Goal: Task Accomplishment & Management: Use online tool/utility

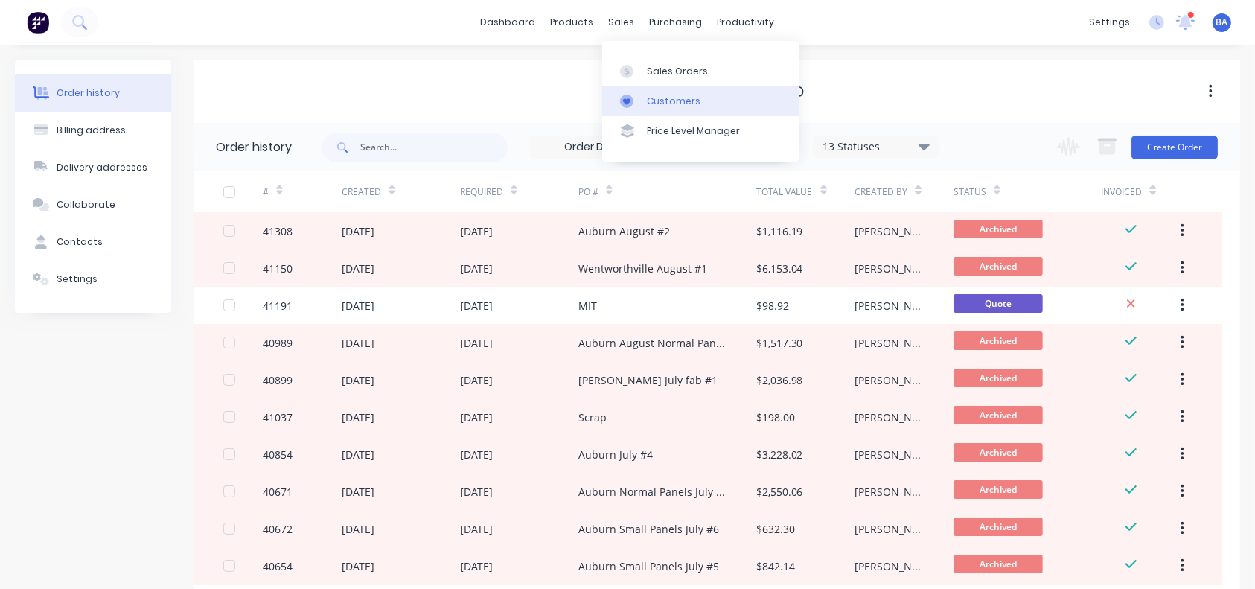
click at [645, 98] on link "Customers" at bounding box center [700, 101] width 197 height 30
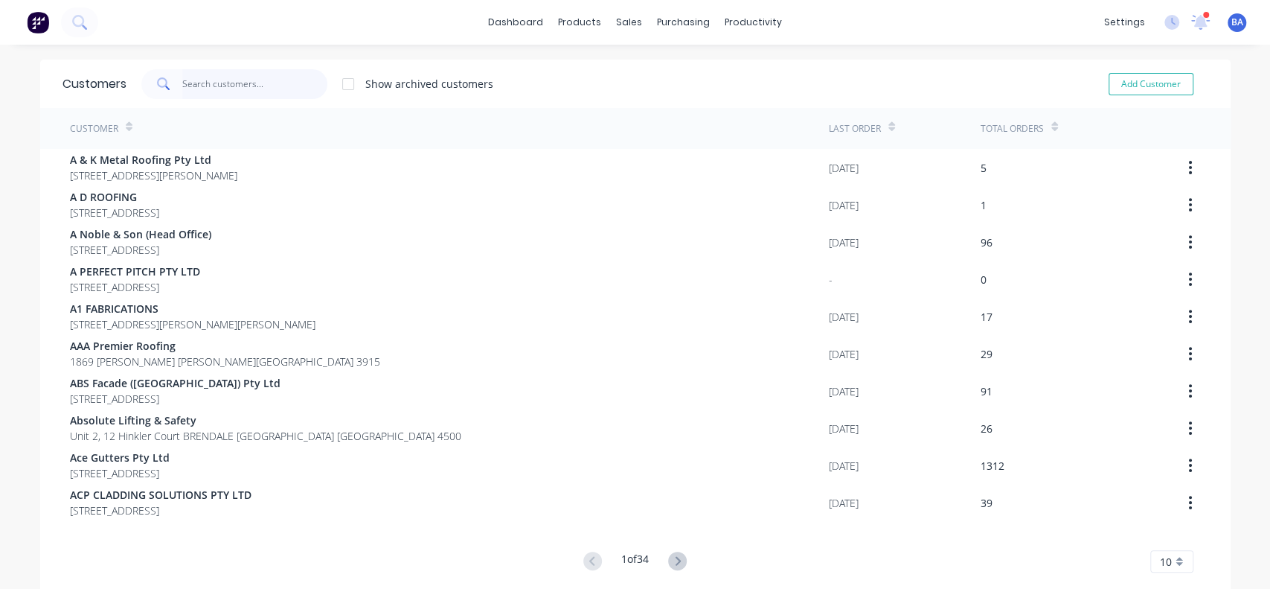
click at [239, 82] on input "text" at bounding box center [254, 84] width 145 height 30
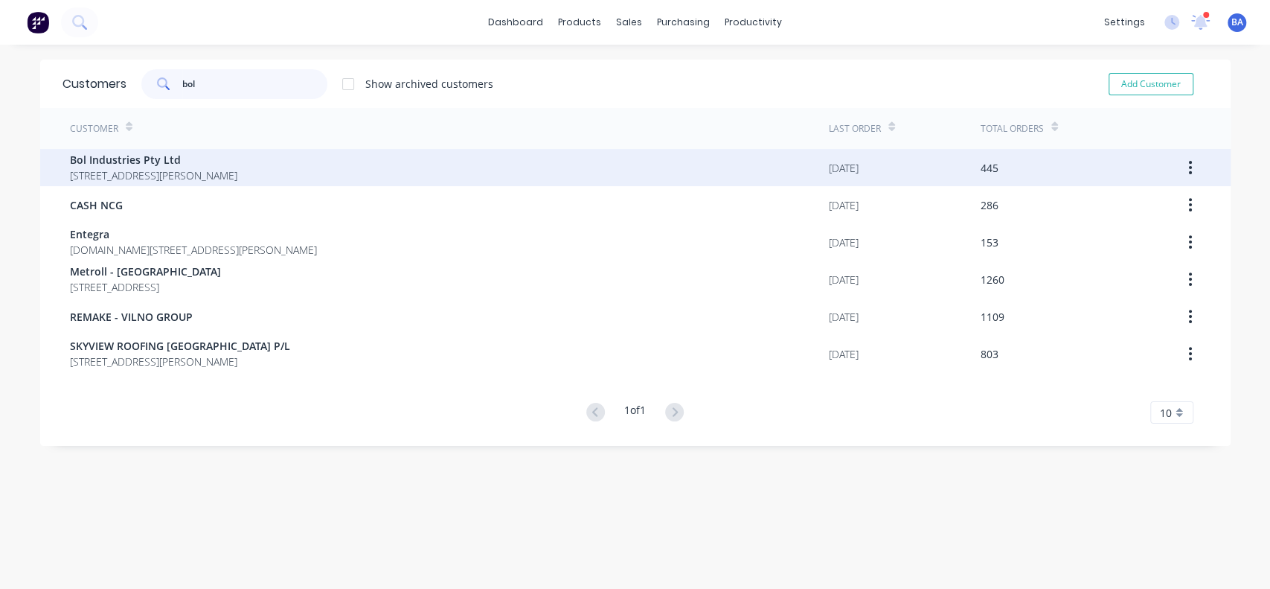
type input "bol"
click at [149, 172] on span "[STREET_ADDRESS][PERSON_NAME]" at bounding box center [153, 175] width 167 height 16
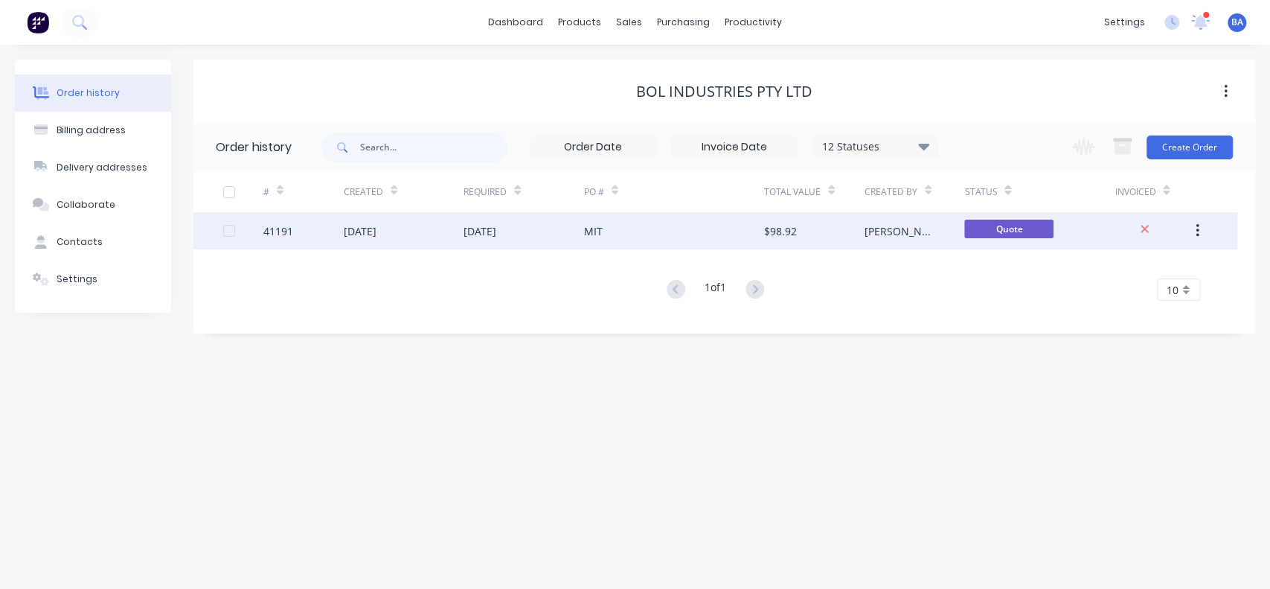
click at [502, 241] on div "[DATE]" at bounding box center [524, 230] width 121 height 37
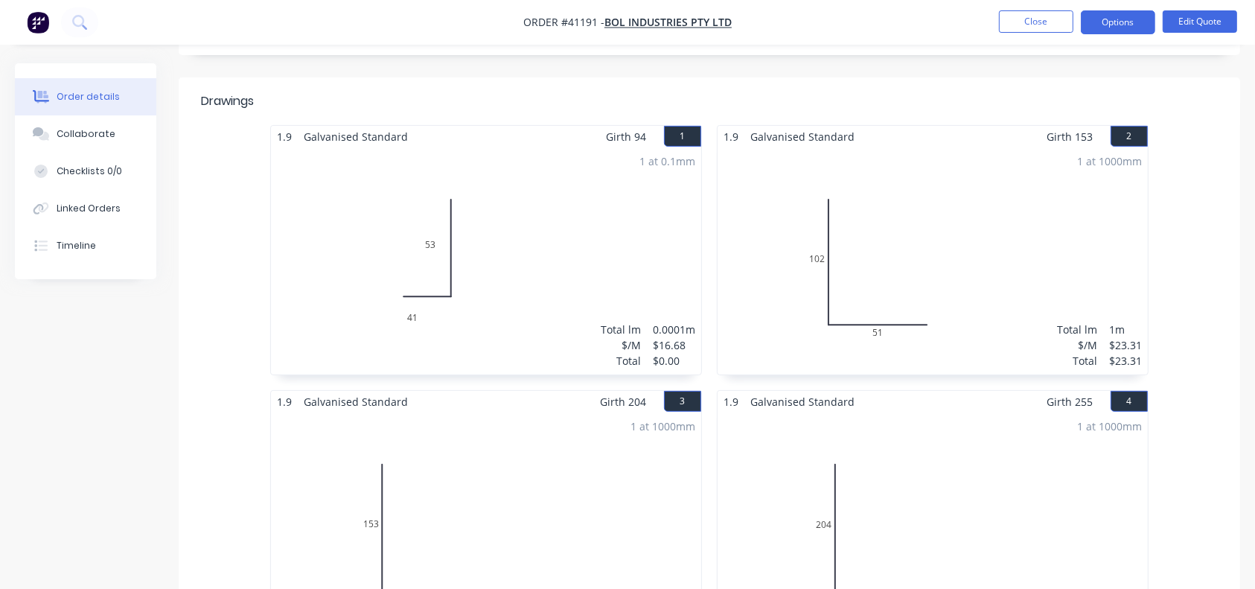
scroll to position [356, 0]
click at [1194, 26] on button "Edit Quote" at bounding box center [1199, 21] width 74 height 22
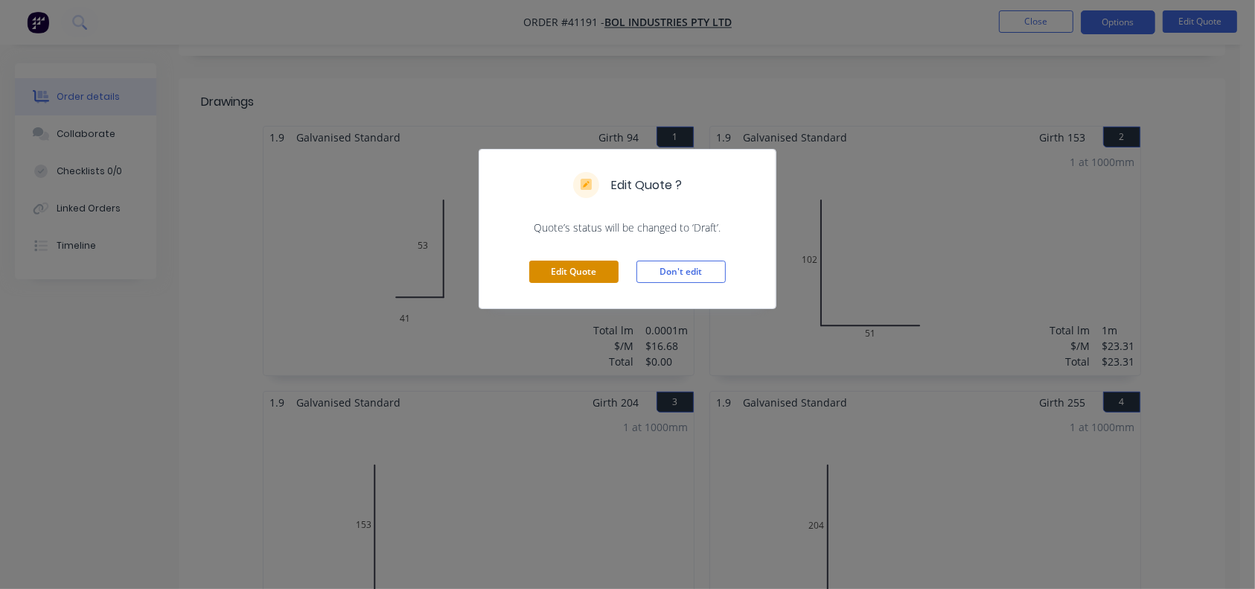
click at [545, 277] on button "Edit Quote" at bounding box center [573, 271] width 89 height 22
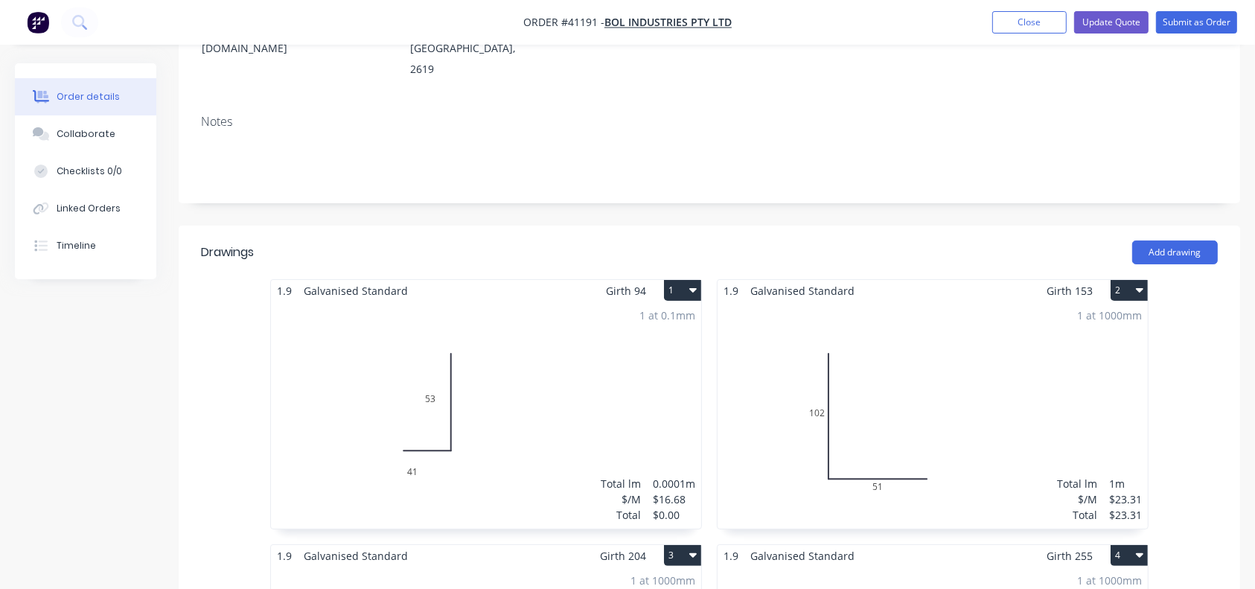
scroll to position [252, 0]
click at [915, 312] on div "1 at 1000mm Total lm $/M Total 1m $23.31 $23.31" at bounding box center [932, 417] width 430 height 227
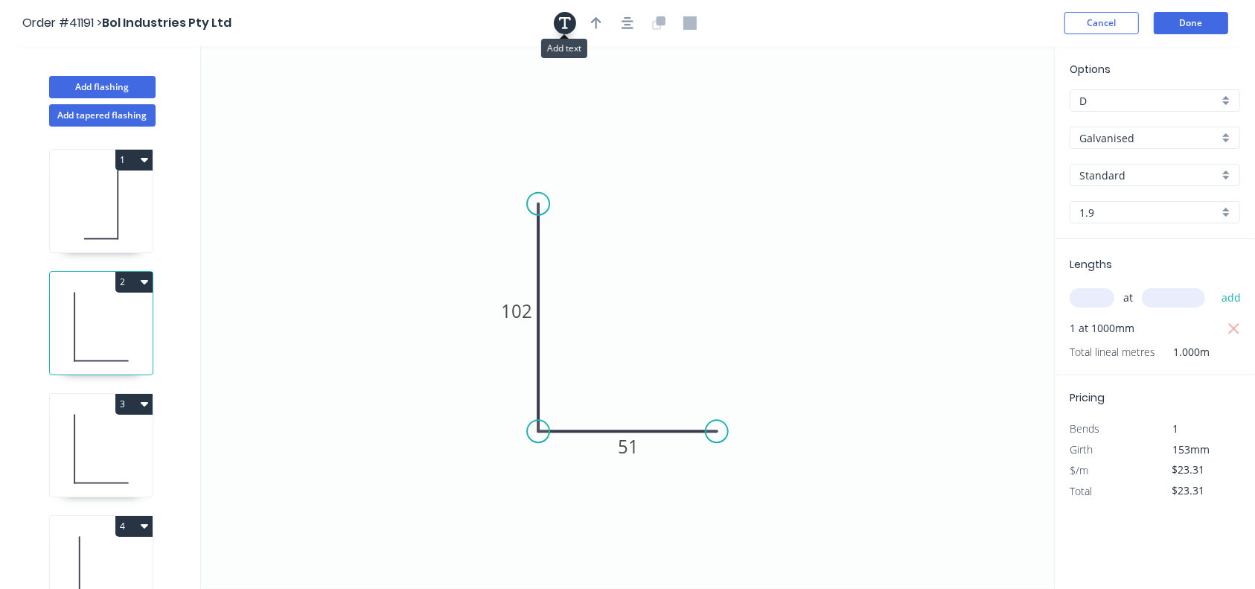
click at [564, 25] on icon "button" at bounding box center [565, 23] width 12 height 12
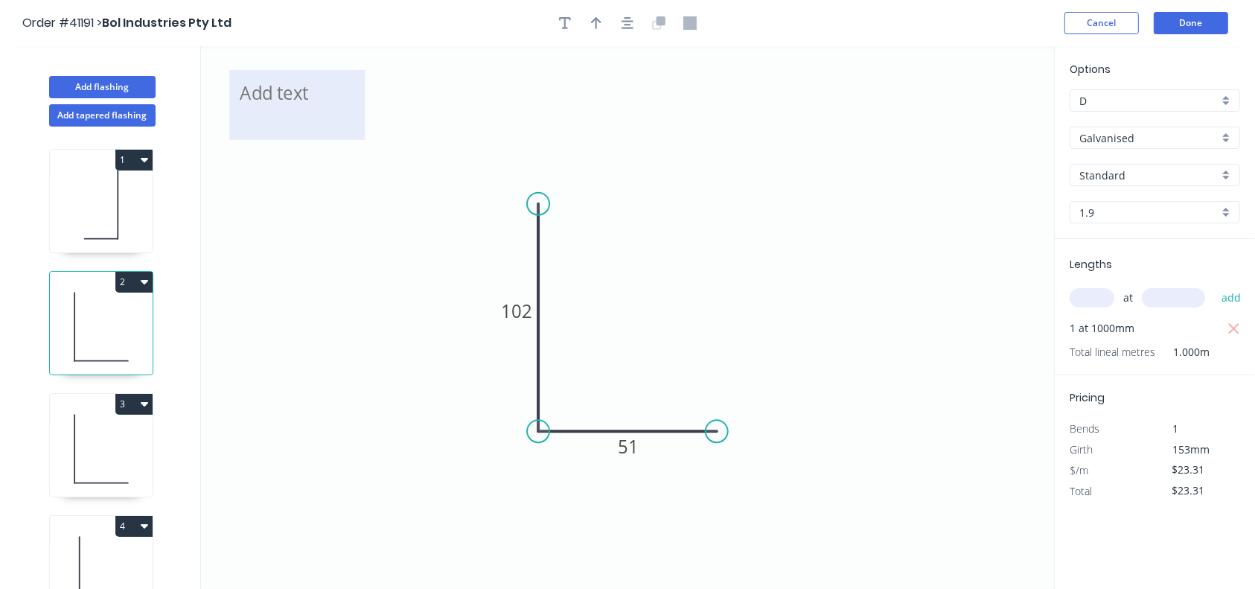
click at [309, 100] on textarea at bounding box center [297, 104] width 121 height 55
type textarea "L1"
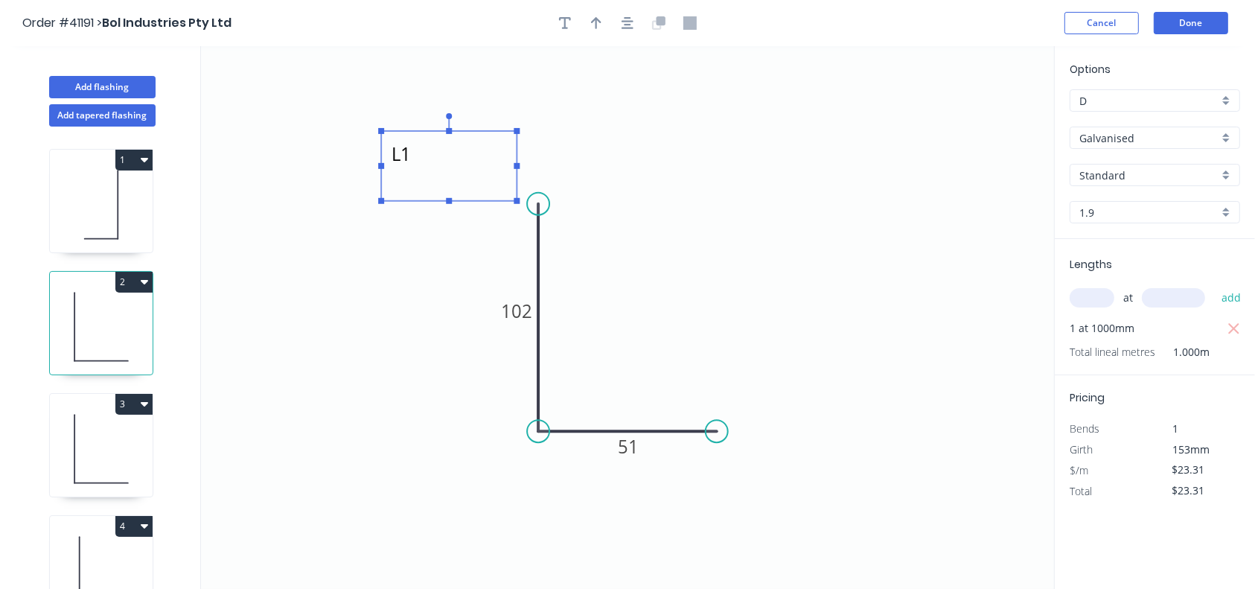
drag, startPoint x: 288, startPoint y: 73, endPoint x: 440, endPoint y: 134, distance: 163.6
click at [440, 134] on rect at bounding box center [448, 166] width 135 height 70
click at [807, 194] on icon "L1 102 51" at bounding box center [627, 317] width 853 height 543
click at [54, 451] on icon at bounding box center [101, 448] width 103 height 95
type input "$33.31"
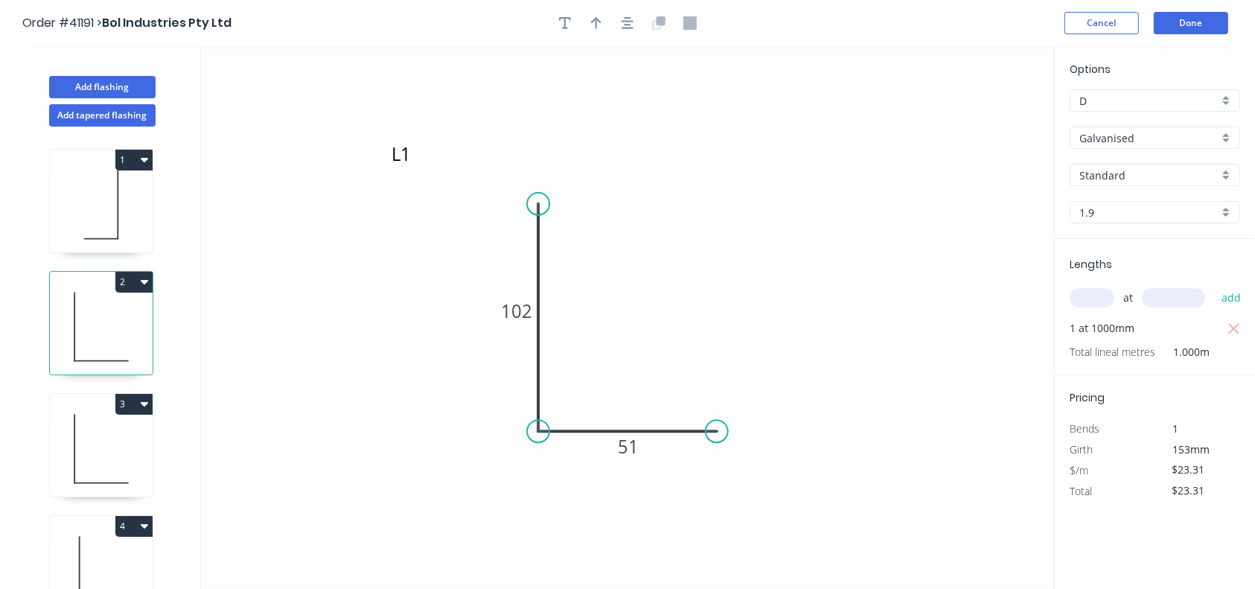
type input "$33.31"
click at [113, 473] on icon at bounding box center [101, 448] width 103 height 95
click at [569, 30] on button "button" at bounding box center [565, 23] width 22 height 22
click at [403, 92] on icon "153 51" at bounding box center [627, 317] width 853 height 543
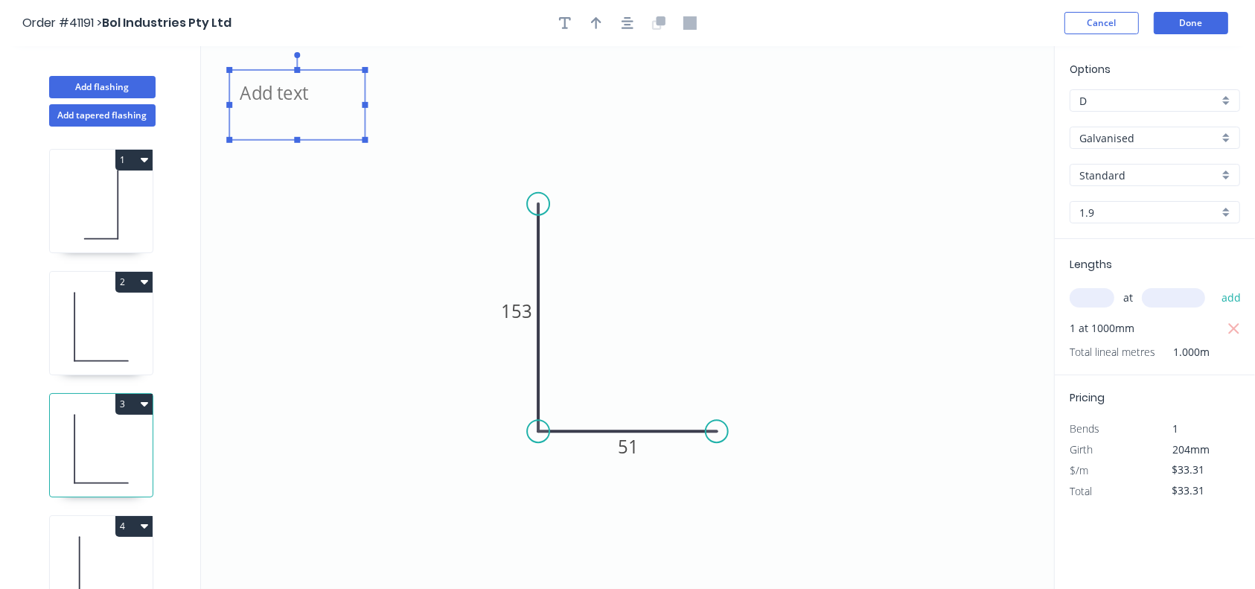
click at [297, 98] on textarea at bounding box center [297, 104] width 121 height 55
type textarea "l"
type textarea "L2"
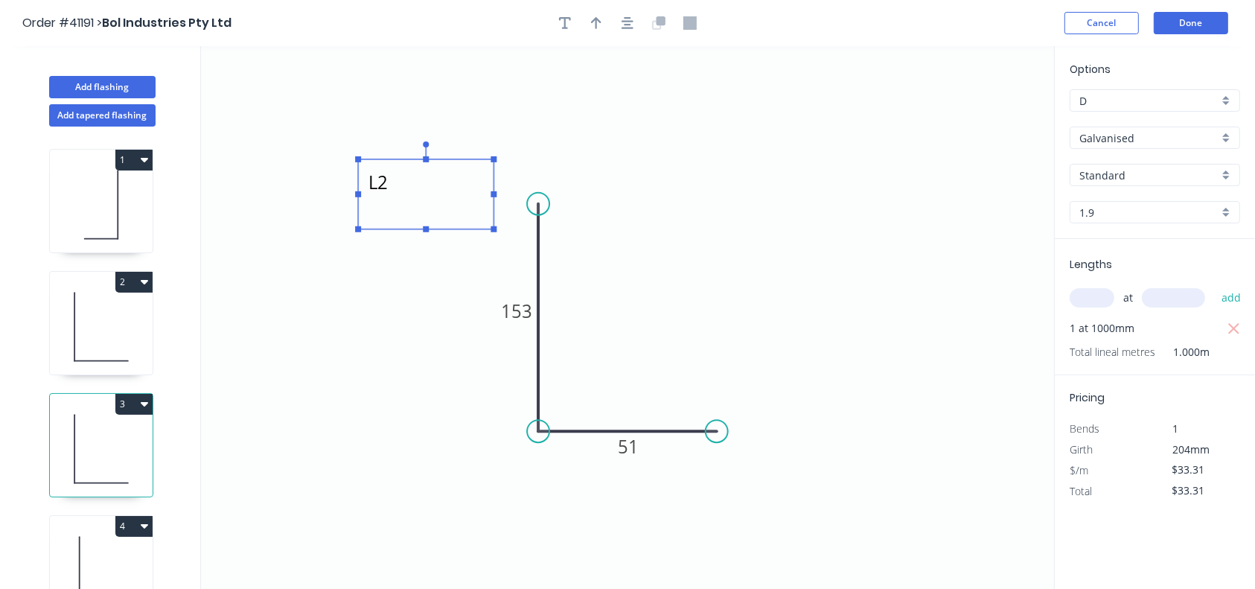
drag, startPoint x: 259, startPoint y: 73, endPoint x: 397, endPoint y: 161, distance: 164.3
click at [397, 161] on rect at bounding box center [425, 194] width 135 height 70
click at [100, 545] on icon at bounding box center [101, 570] width 103 height 95
click at [77, 556] on icon at bounding box center [101, 570] width 103 height 95
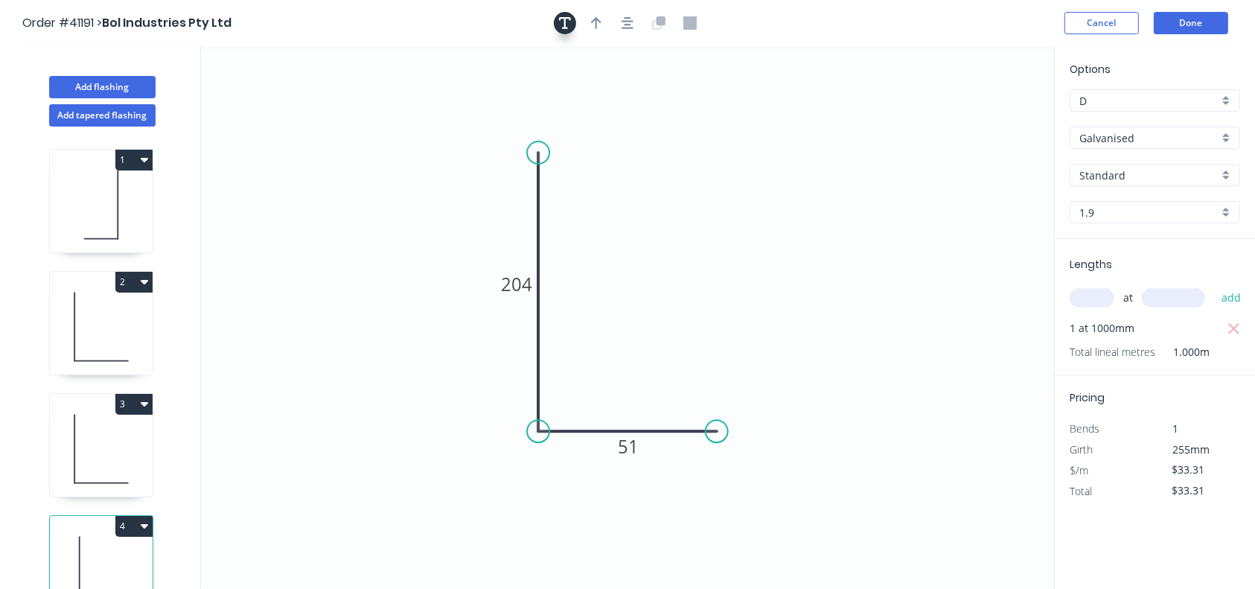
click at [563, 28] on icon "button" at bounding box center [565, 23] width 12 height 12
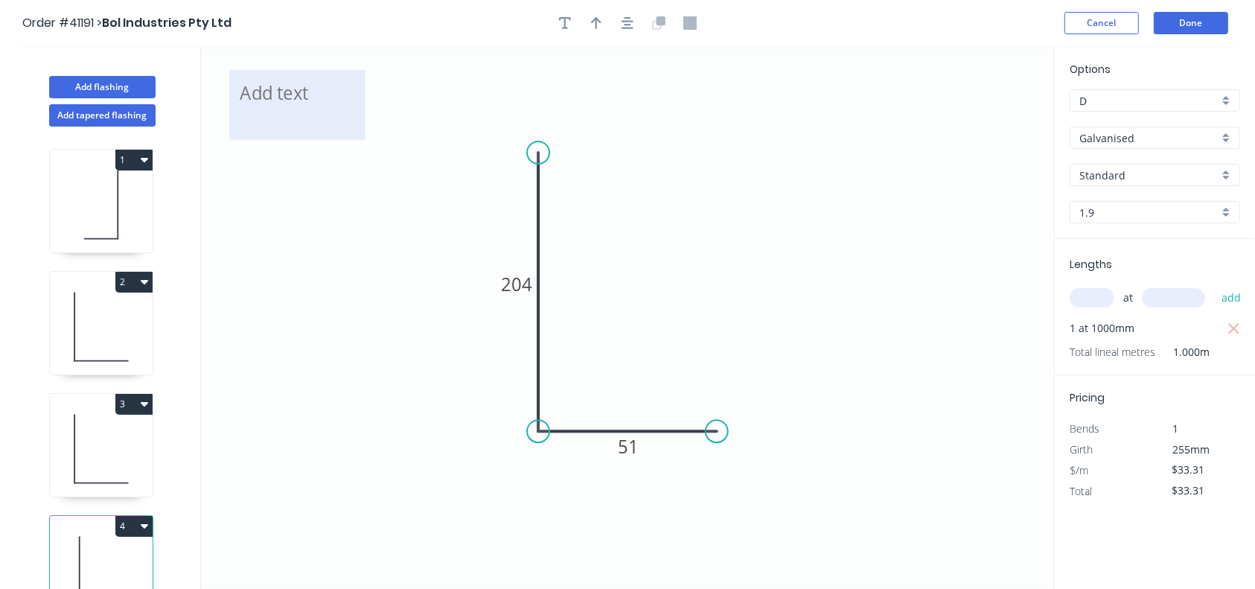
click at [290, 91] on textarea at bounding box center [297, 104] width 121 height 55
type textarea "L3"
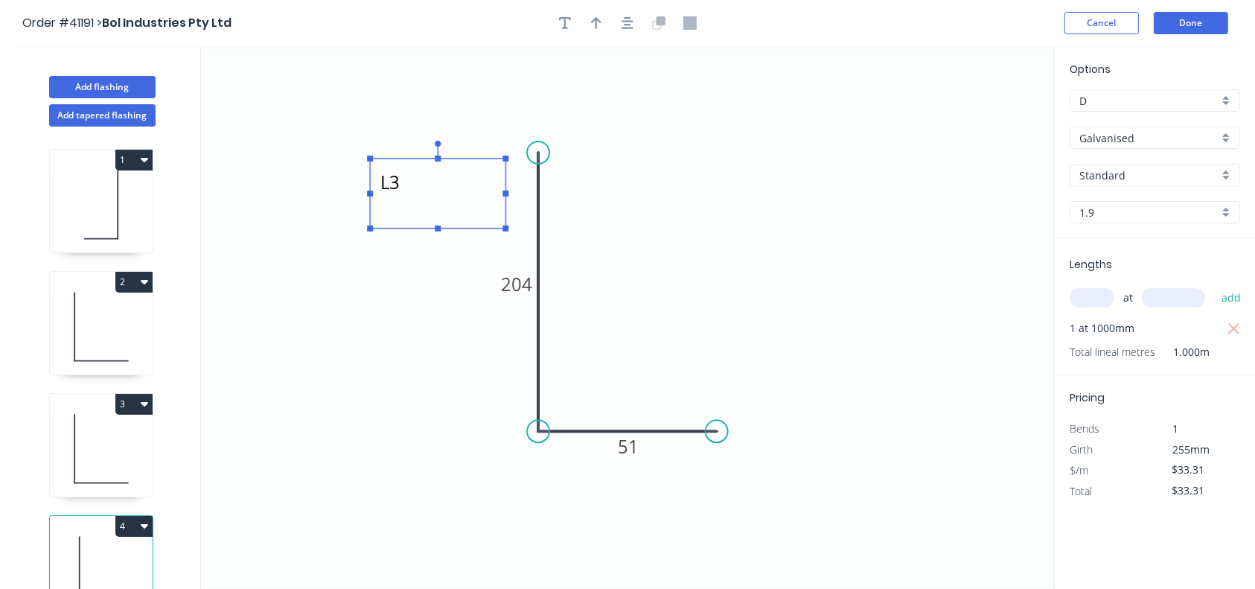
drag, startPoint x: 275, startPoint y: 74, endPoint x: 415, endPoint y: 162, distance: 165.6
click at [415, 162] on rect at bounding box center [437, 194] width 135 height 70
click at [821, 246] on icon "L3 204 51" at bounding box center [627, 317] width 853 height 543
click at [97, 205] on icon at bounding box center [101, 204] width 103 height 95
type input "$16.68"
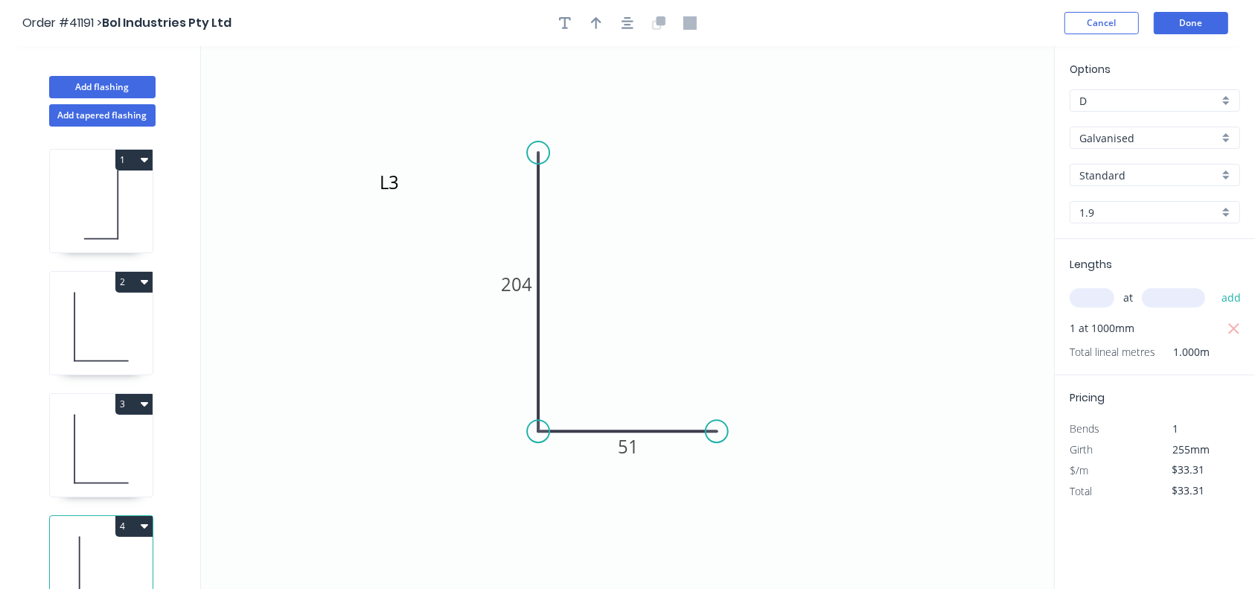
type input "$16.68"
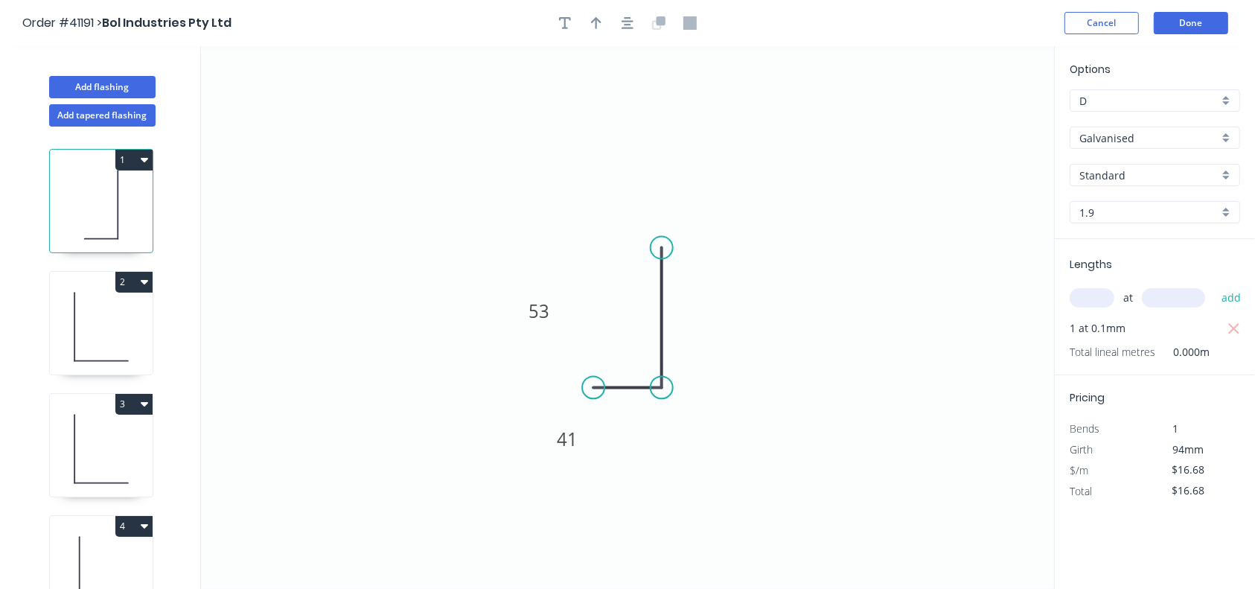
click at [99, 313] on icon at bounding box center [101, 326] width 103 height 95
type input "$23.31"
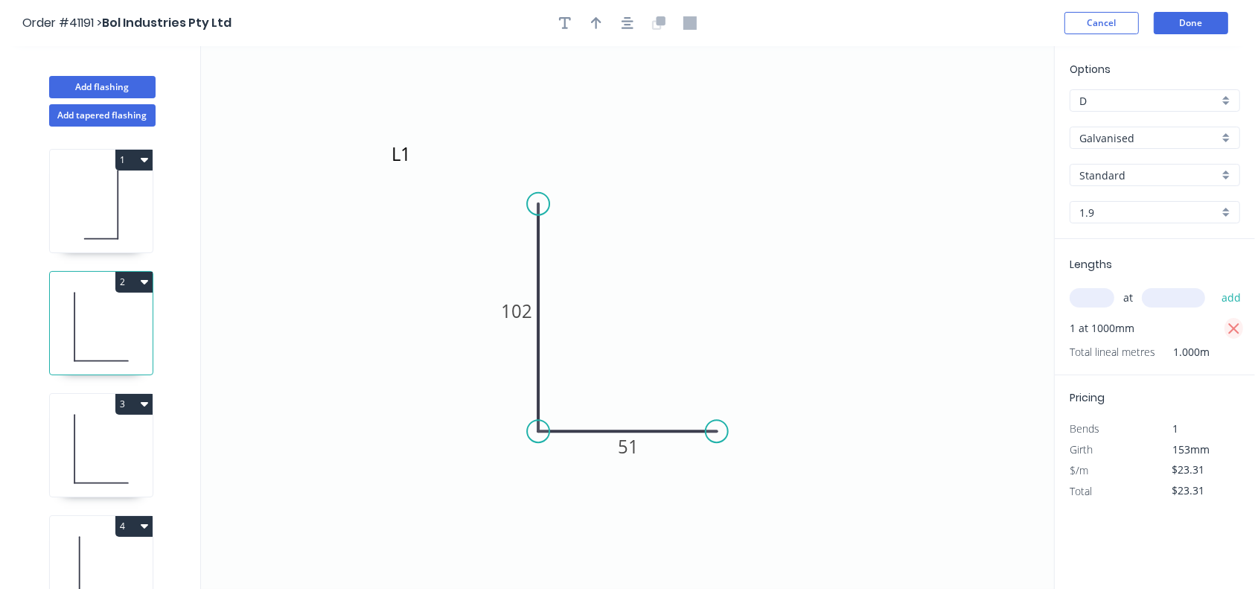
click at [1234, 331] on icon "button" at bounding box center [1233, 329] width 13 height 18
type input "$0.00"
click at [1096, 301] on input "text" at bounding box center [1091, 297] width 45 height 19
type input "1"
type input ".100"
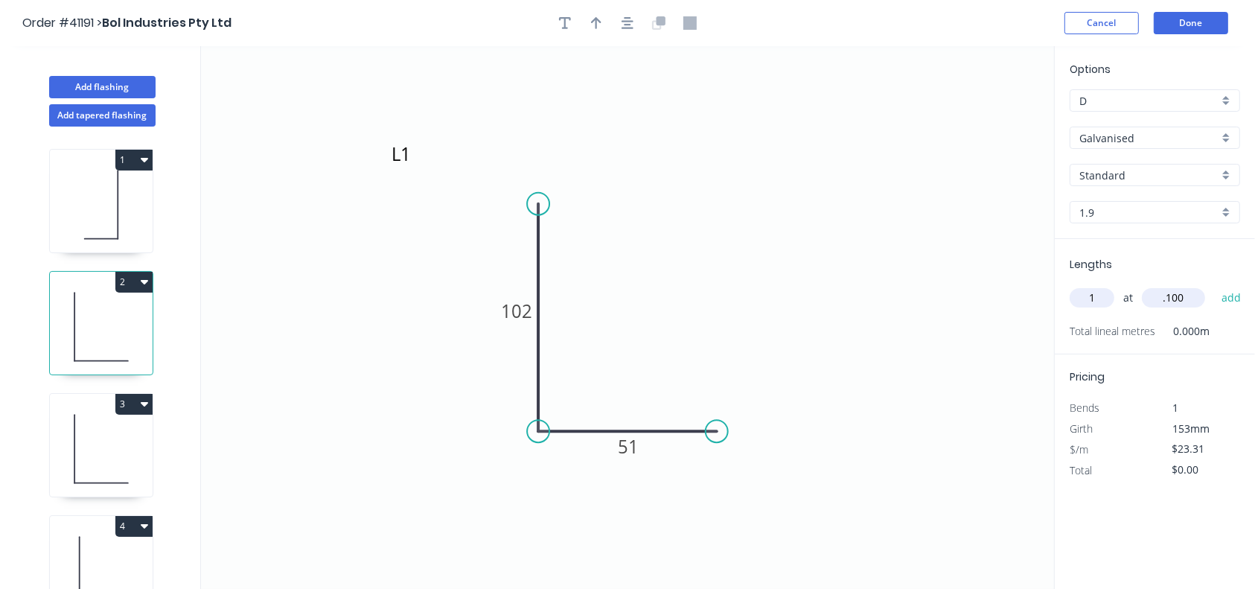
click at [1214, 285] on button "add" at bounding box center [1231, 297] width 35 height 25
type input "$23.31"
click at [77, 409] on div "3" at bounding box center [101, 404] width 103 height 21
type input "$33.31"
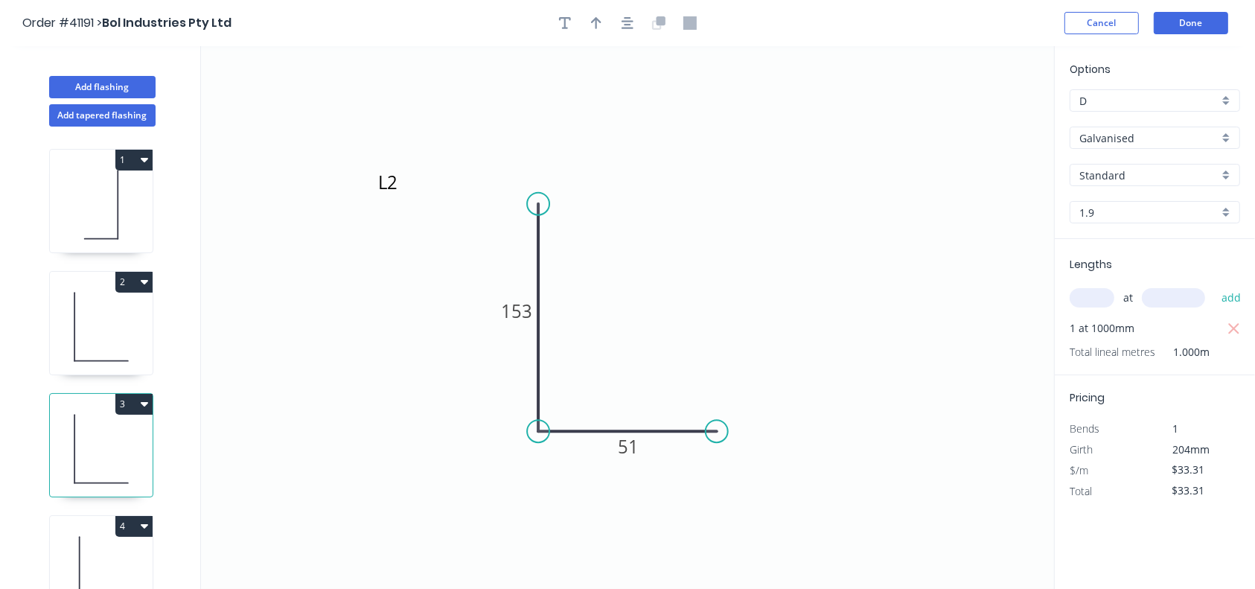
click at [93, 339] on icon at bounding box center [101, 326] width 103 height 95
type input "$23.31"
click at [1235, 330] on icon "button" at bounding box center [1233, 328] width 11 height 11
type input "$0.00"
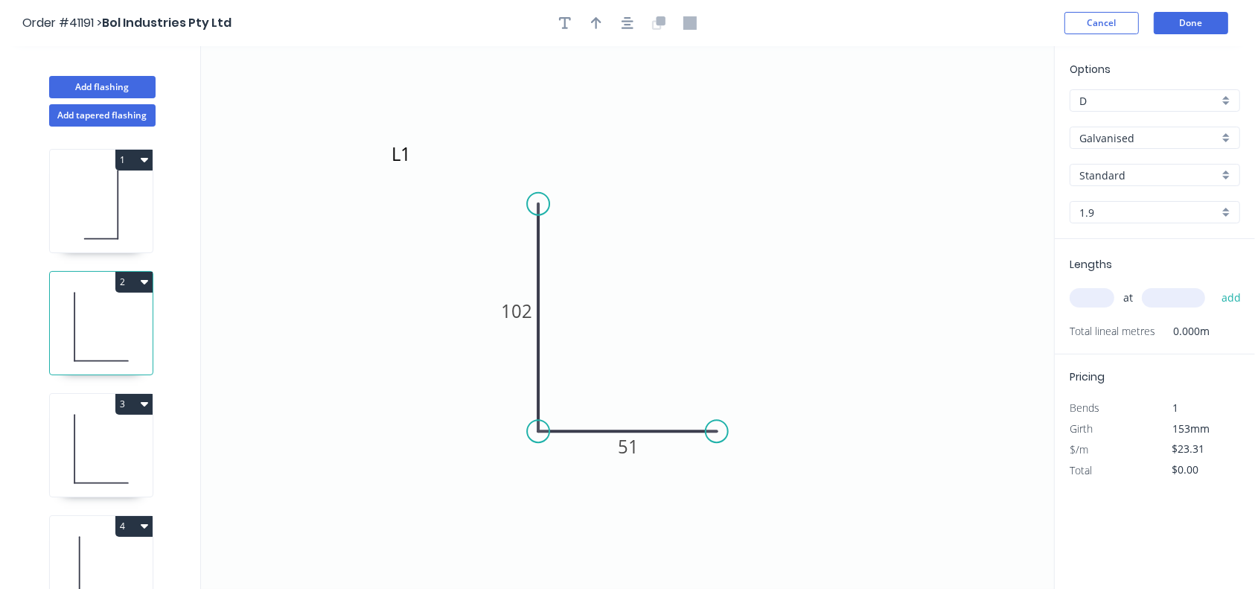
click at [1100, 306] on input "text" at bounding box center [1091, 297] width 45 height 19
type input "100"
type input ".100"
click at [1214, 285] on button "add" at bounding box center [1231, 297] width 35 height 25
type input "$2,331.00"
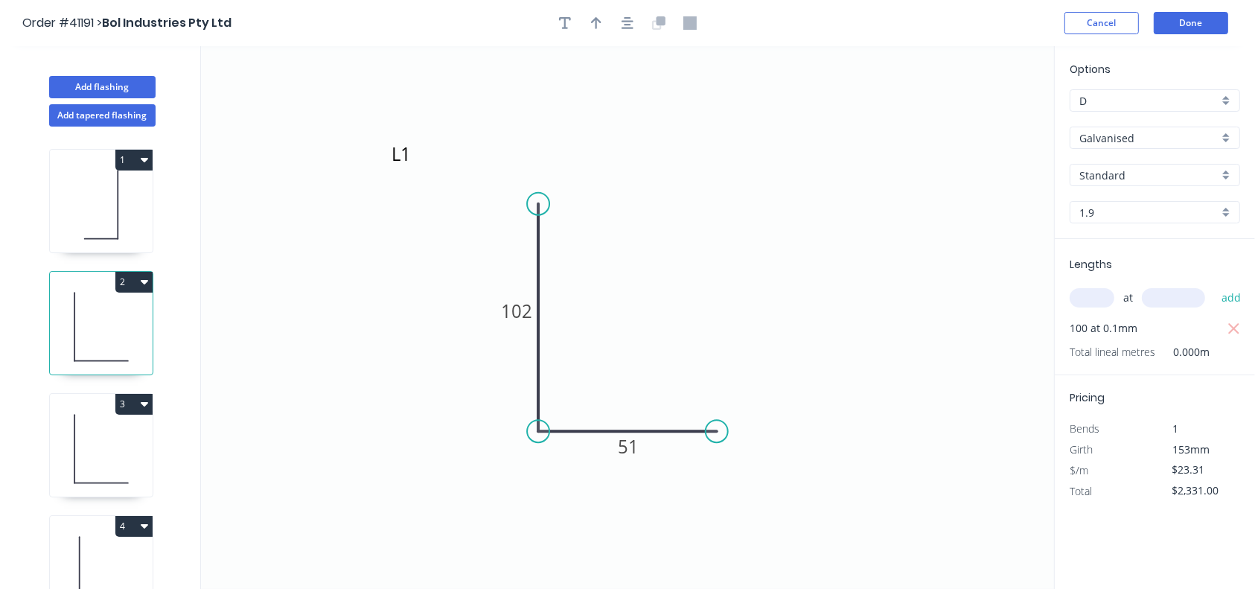
click at [107, 220] on icon at bounding box center [101, 204] width 103 height 95
type input "$16.68"
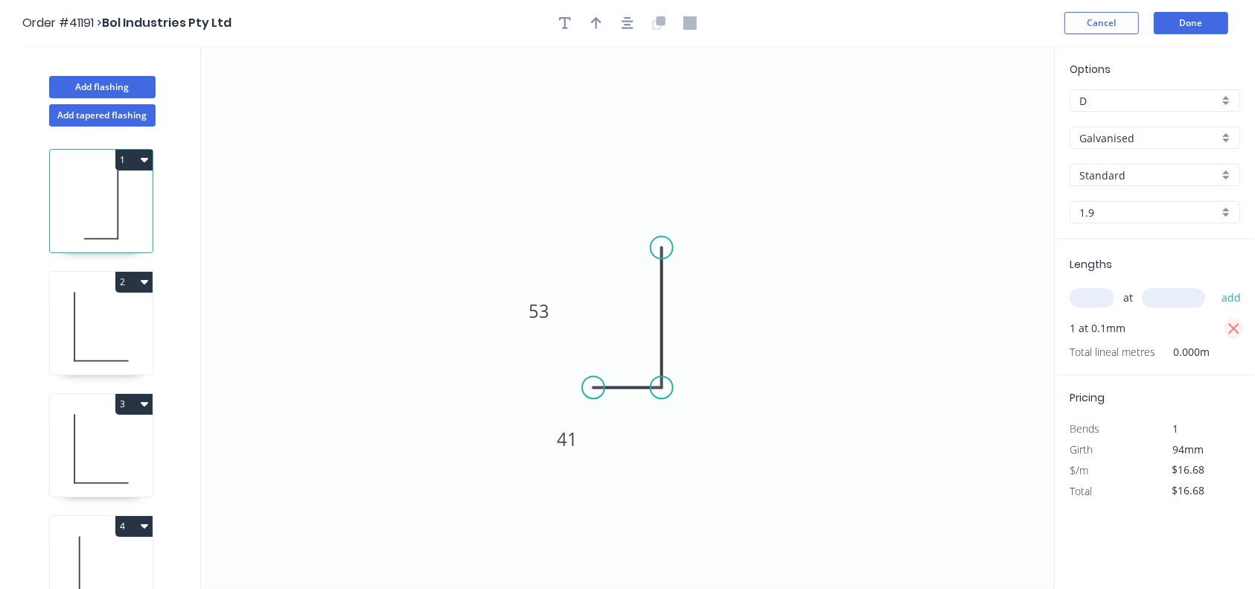
click at [1229, 330] on icon "button" at bounding box center [1233, 328] width 11 height 11
type input "$0.00"
click at [1078, 301] on input "text" at bounding box center [1091, 297] width 45 height 19
type input "100"
type input ".100"
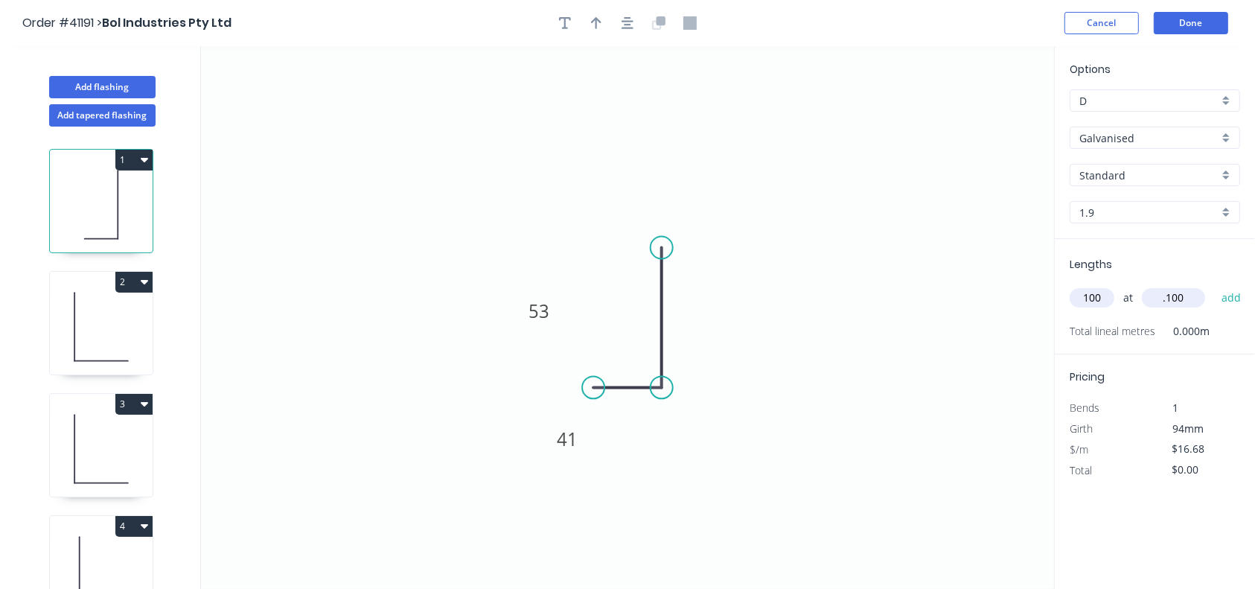
click at [1214, 285] on button "add" at bounding box center [1231, 297] width 35 height 25
type input "$1,668.00"
click at [106, 476] on icon at bounding box center [101, 448] width 103 height 95
type input "$33.31"
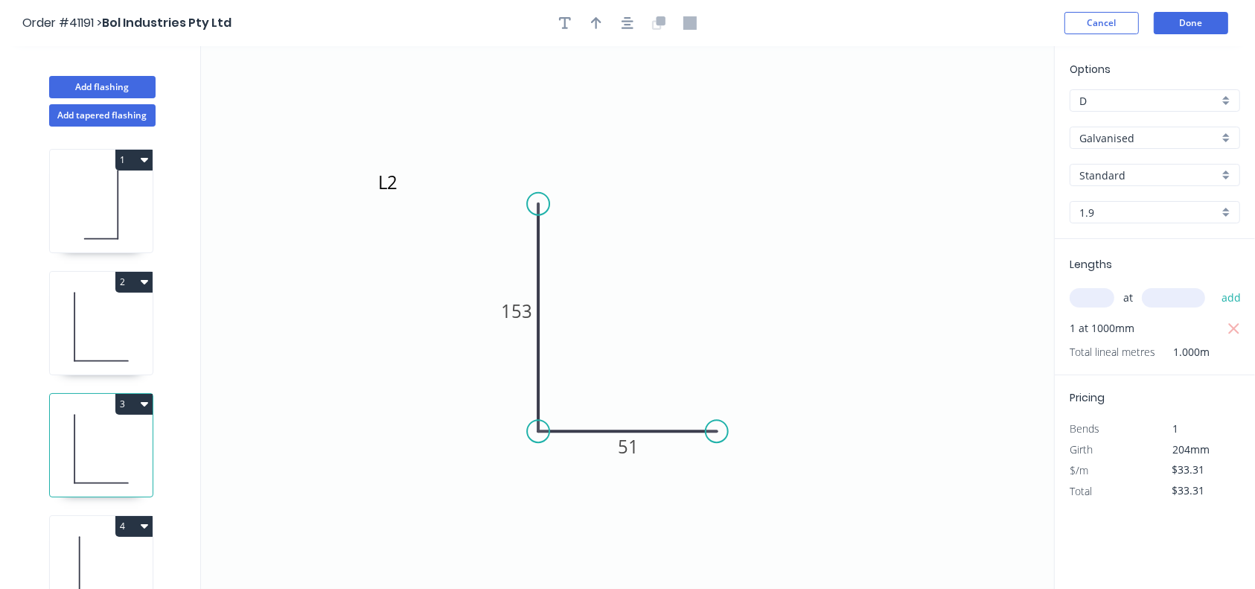
click at [1096, 292] on input "text" at bounding box center [1091, 297] width 45 height 19
click at [97, 192] on icon at bounding box center [101, 204] width 103 height 95
type input "$16.68"
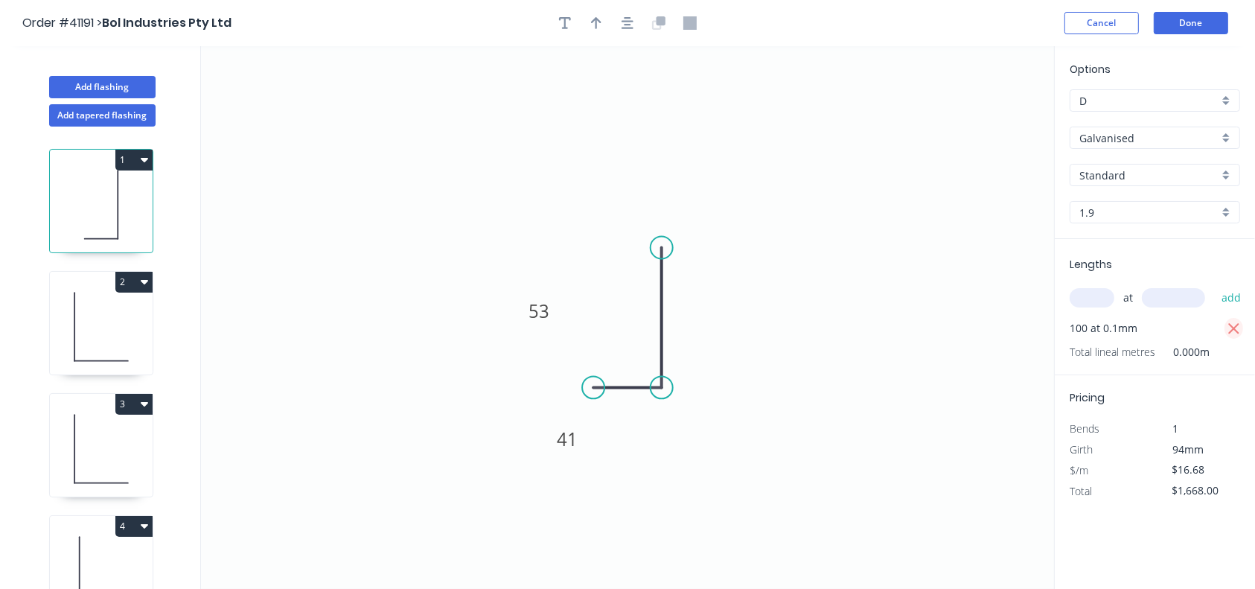
click at [1230, 331] on icon "button" at bounding box center [1233, 328] width 11 height 11
type input "$0.00"
click at [1096, 290] on input "text" at bounding box center [1091, 297] width 45 height 19
type input "1"
type input ".100"
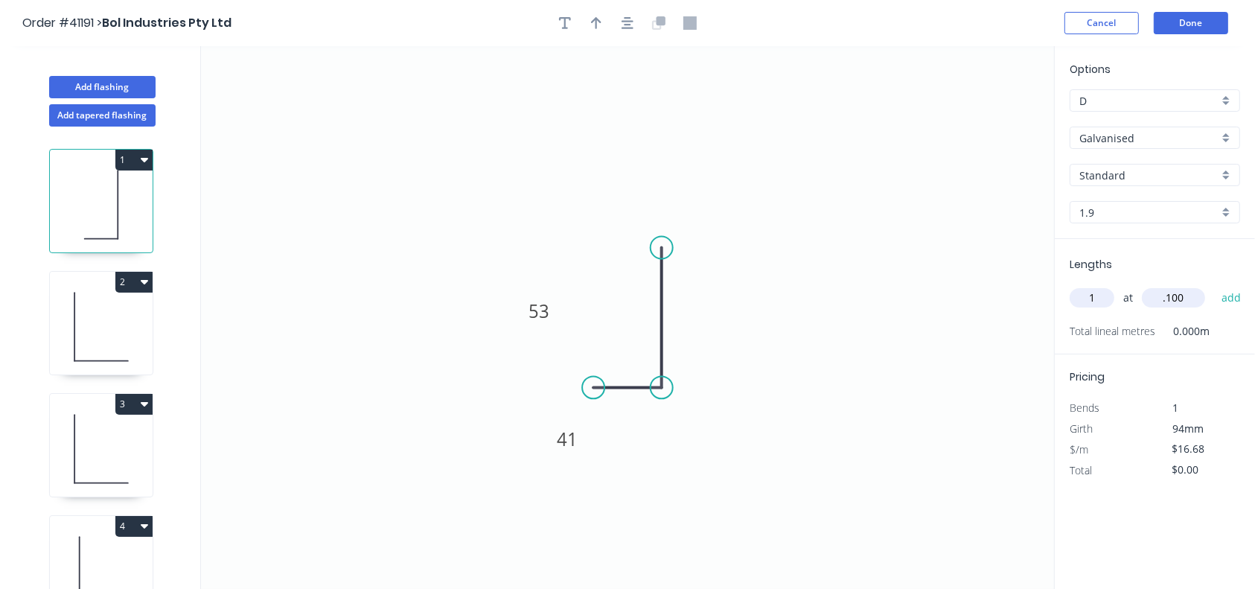
click at [1214, 285] on button "add" at bounding box center [1231, 297] width 35 height 25
type input "$16.68"
click at [68, 301] on icon at bounding box center [101, 326] width 103 height 95
type input "$23.31"
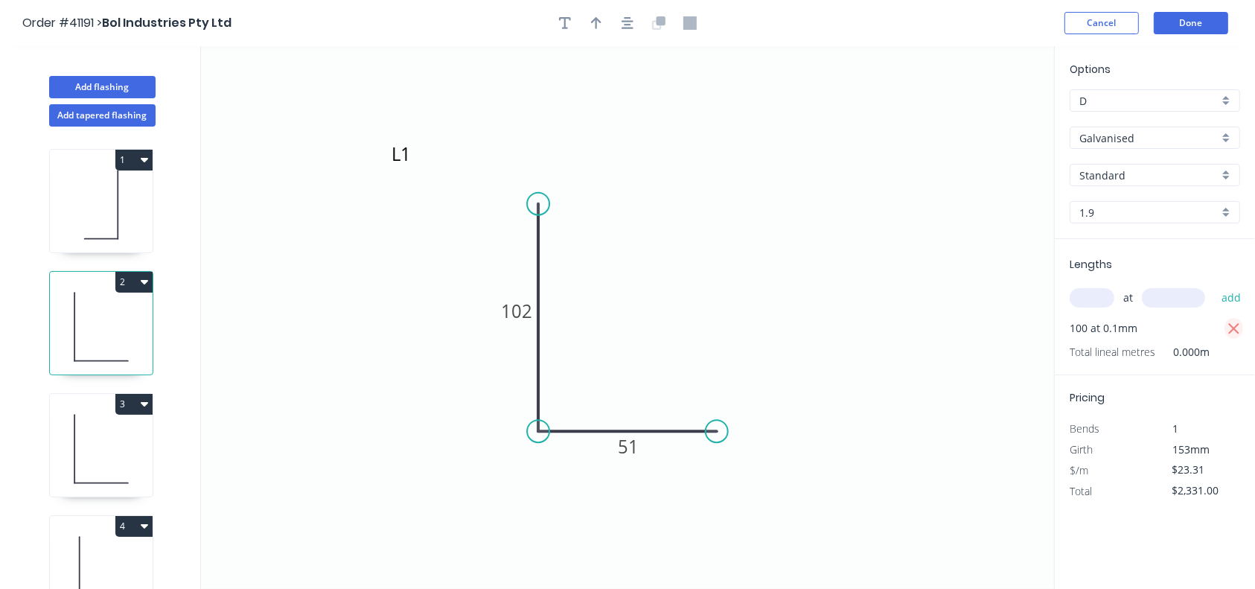
click at [1232, 331] on icon "button" at bounding box center [1233, 329] width 13 height 18
type input "$0.00"
click at [1094, 302] on input "text" at bounding box center [1091, 297] width 45 height 19
type input "1"
type input ".100"
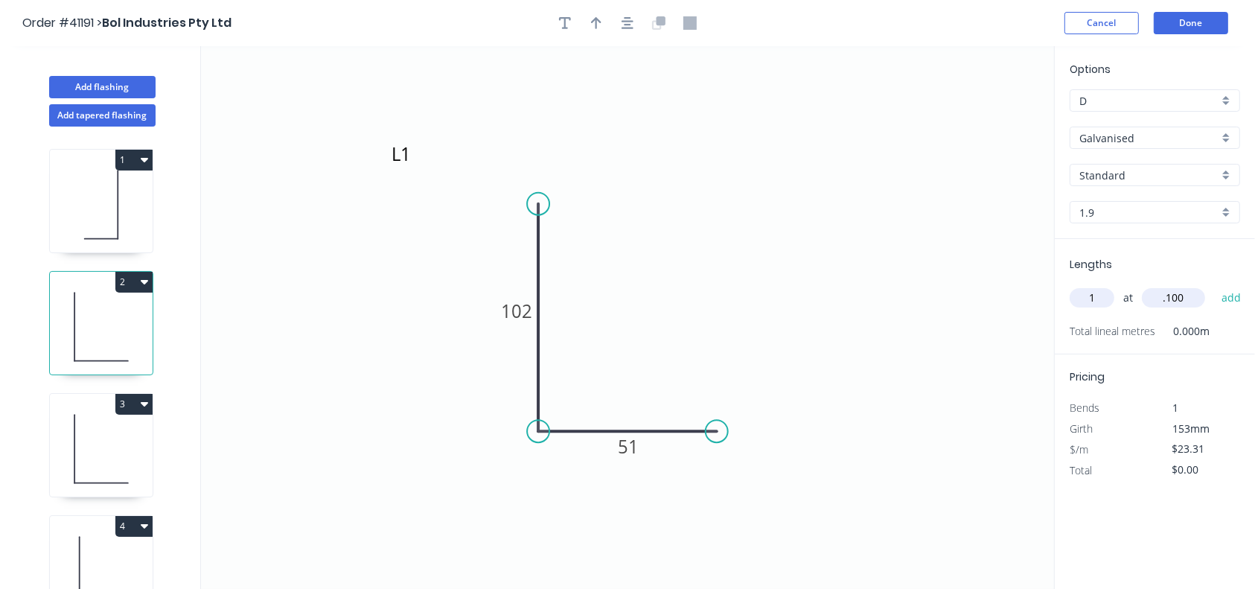
click at [1214, 285] on button "add" at bounding box center [1231, 297] width 35 height 25
type input "$23.31"
click at [103, 408] on div "3" at bounding box center [101, 404] width 103 height 21
type input "$33.31"
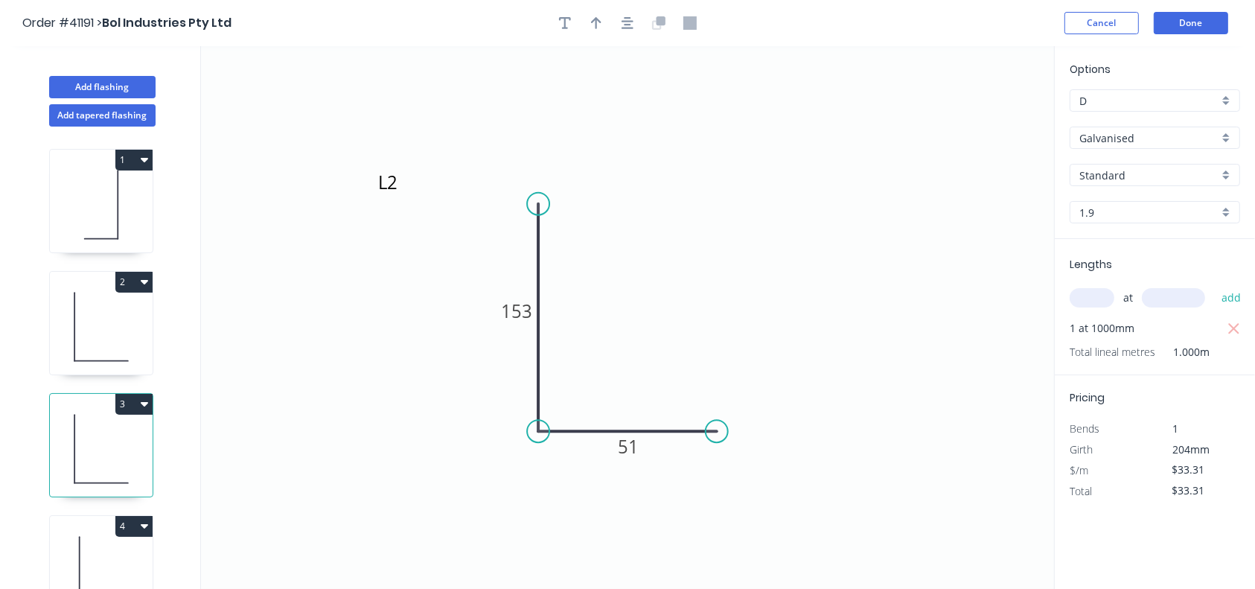
click at [1088, 297] on input "text" at bounding box center [1091, 297] width 45 height 19
type input "1"
type input ".100"
click at [1214, 285] on button "add" at bounding box center [1231, 297] width 35 height 25
click at [1230, 320] on icon "button" at bounding box center [1233, 329] width 13 height 18
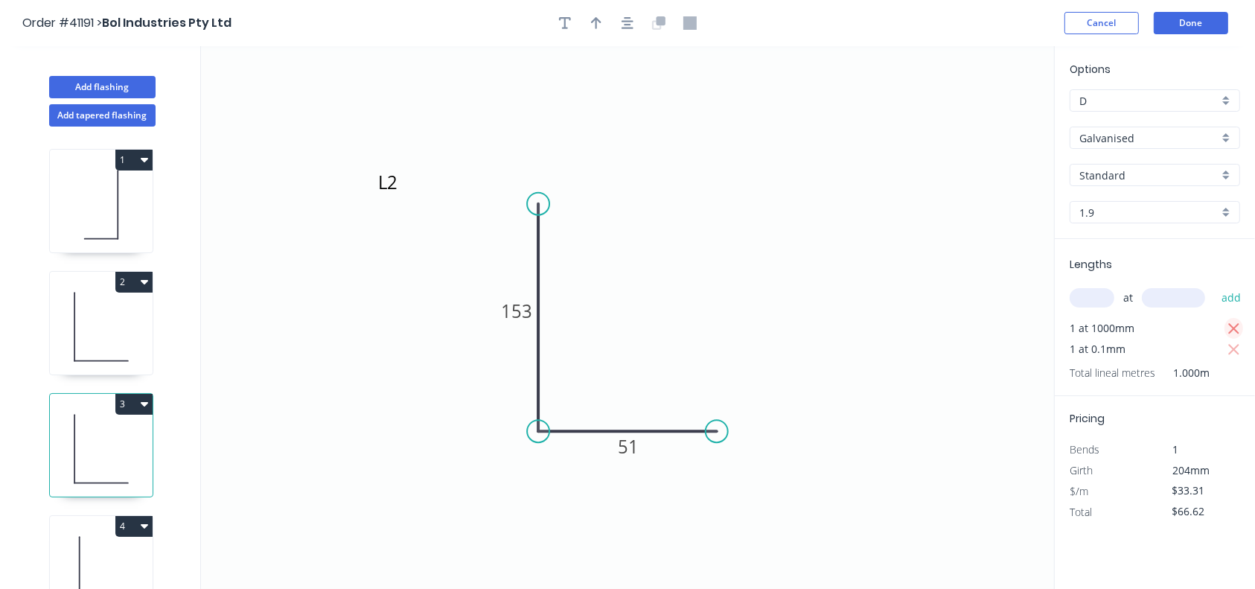
type input "$33.31"
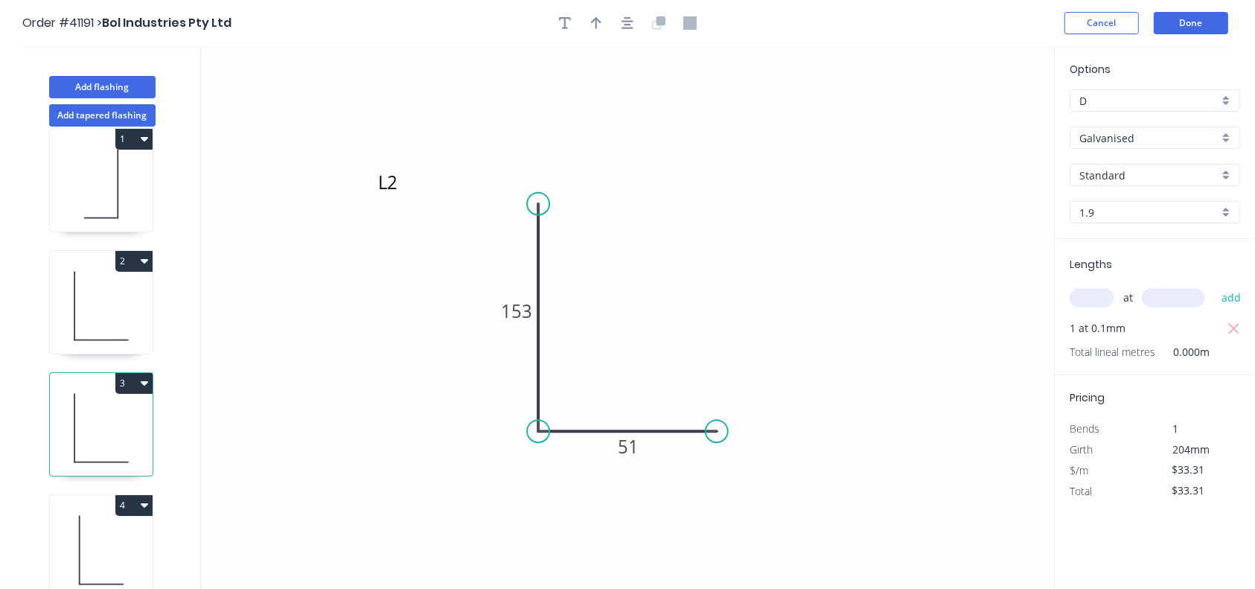
click at [74, 524] on icon at bounding box center [101, 549] width 103 height 95
click at [1088, 290] on input "text" at bounding box center [1091, 297] width 45 height 19
type input "1"
type input ".100"
click at [1214, 285] on button "add" at bounding box center [1231, 297] width 35 height 25
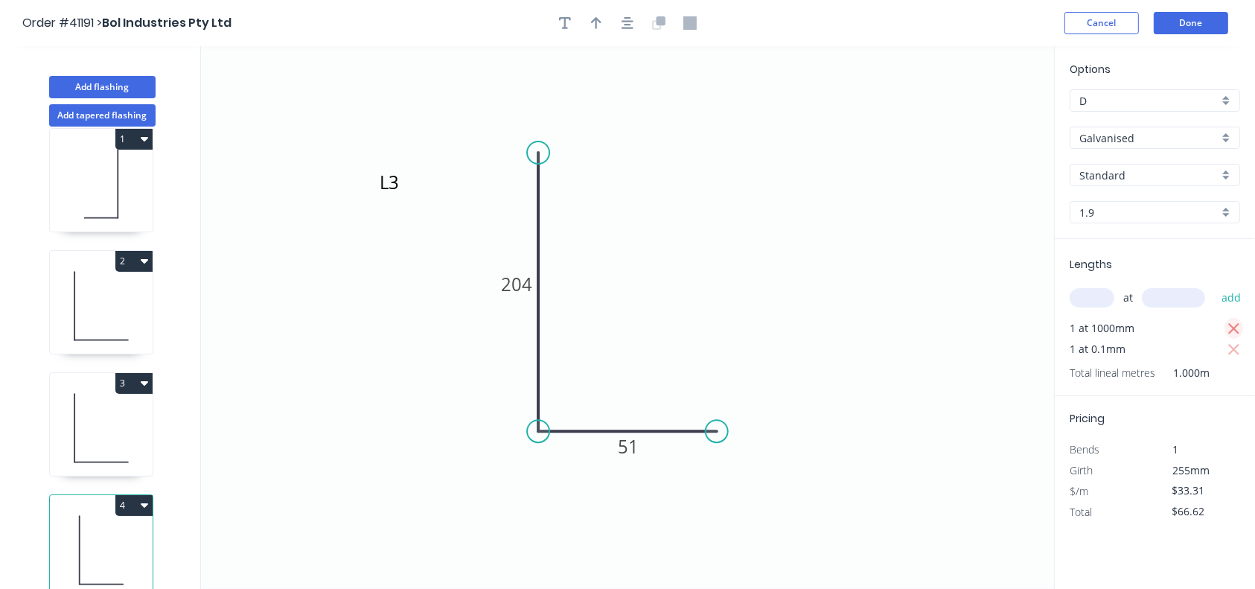
click at [1243, 326] on div "Lengths at add 1 at 1000mm 1 at 0.1mm Total lineal metres 1.000m" at bounding box center [1155, 317] width 200 height 157
click at [1232, 326] on icon "button" at bounding box center [1233, 328] width 11 height 11
type input "$33.31"
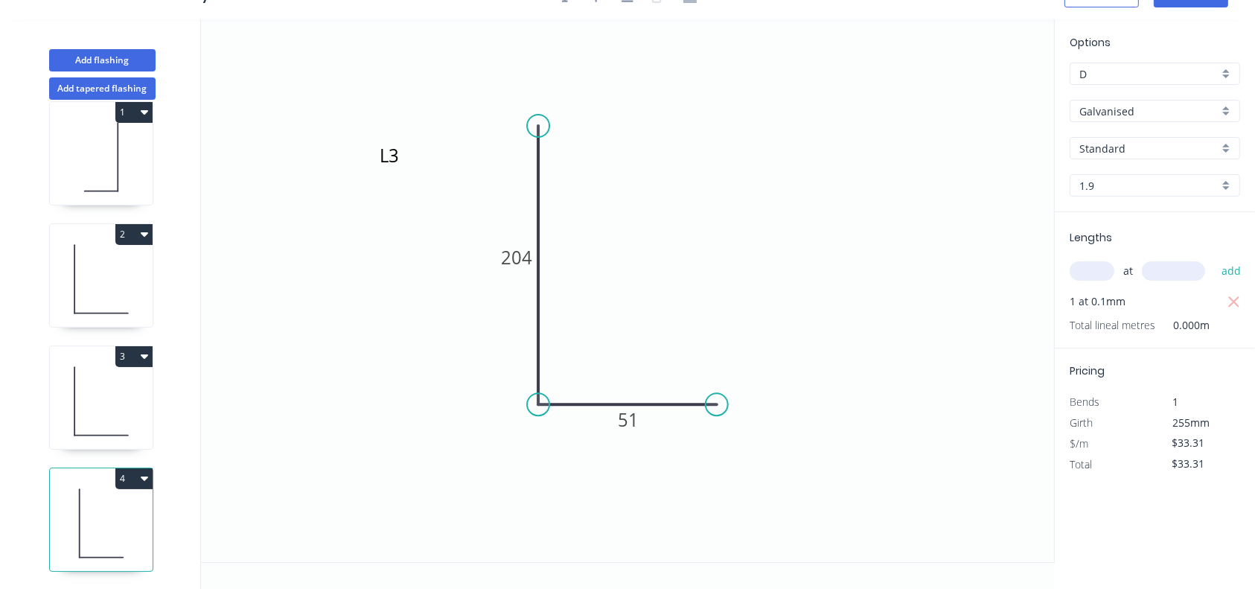
scroll to position [0, 0]
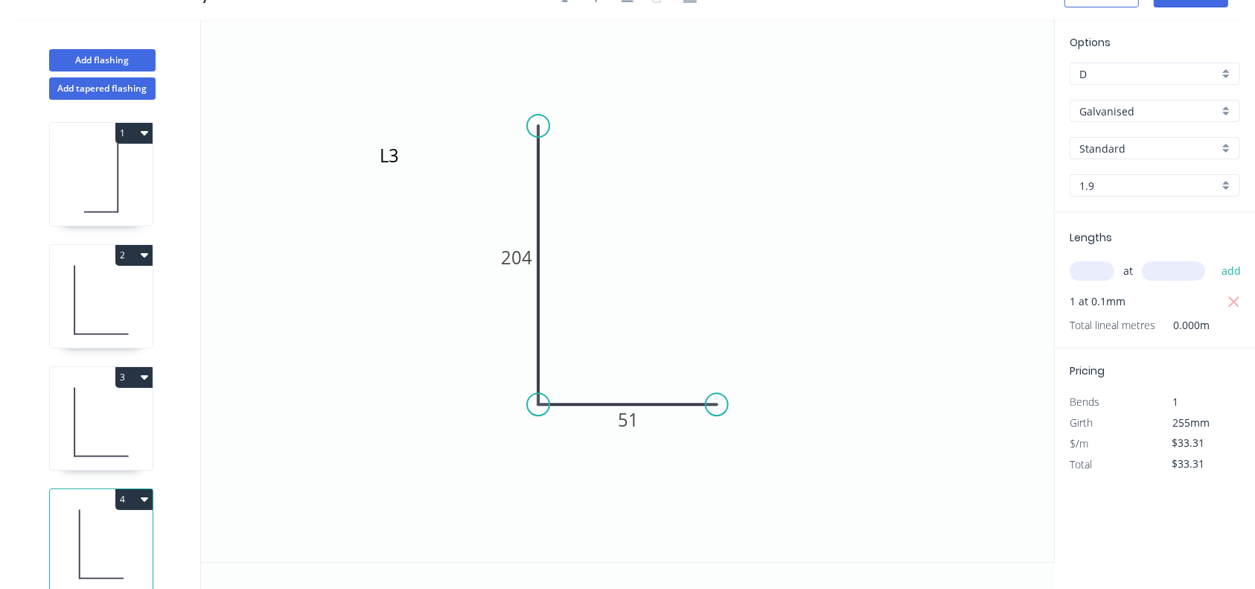
click at [71, 167] on icon at bounding box center [101, 177] width 103 height 95
type input "$16.68"
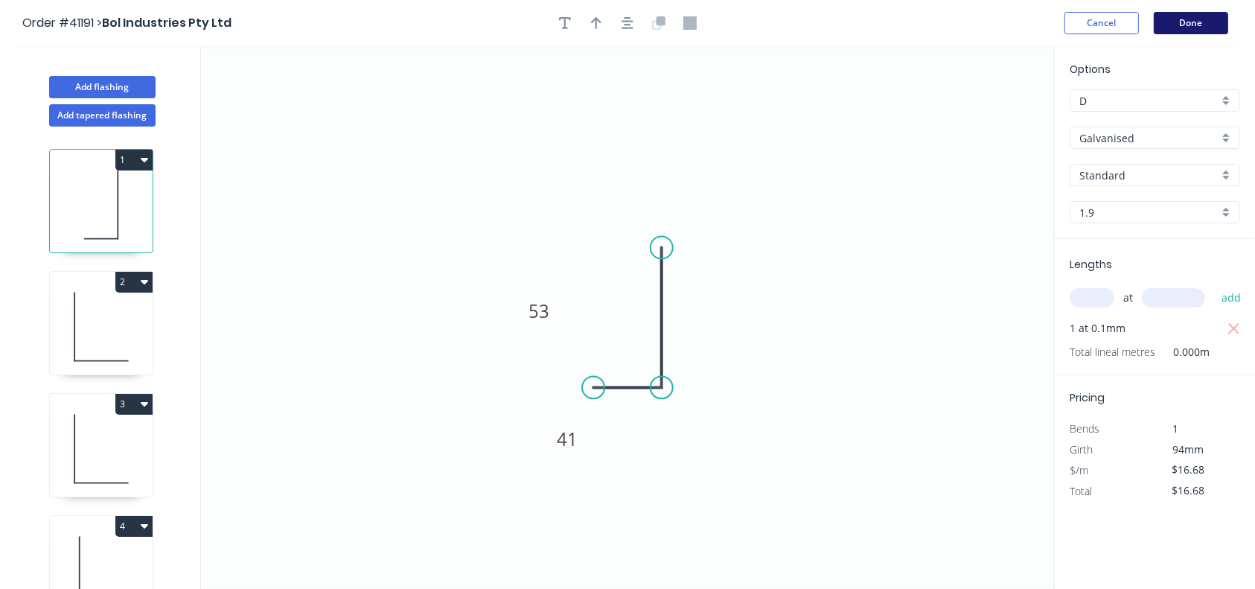
click at [1193, 27] on button "Done" at bounding box center [1191, 23] width 74 height 22
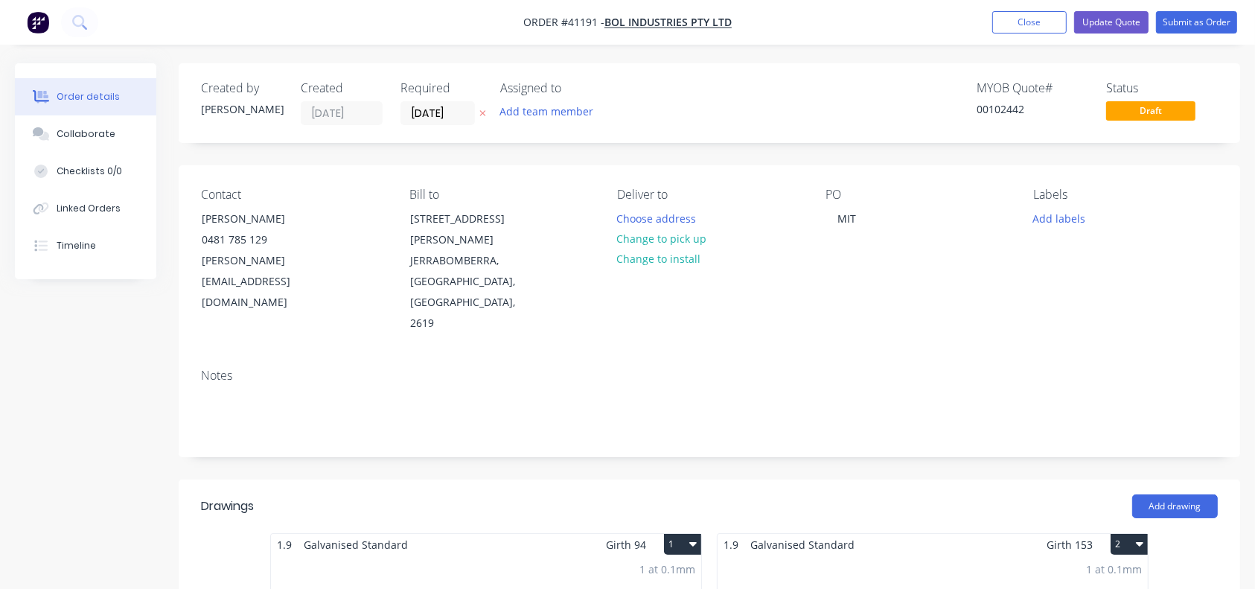
scroll to position [494, 0]
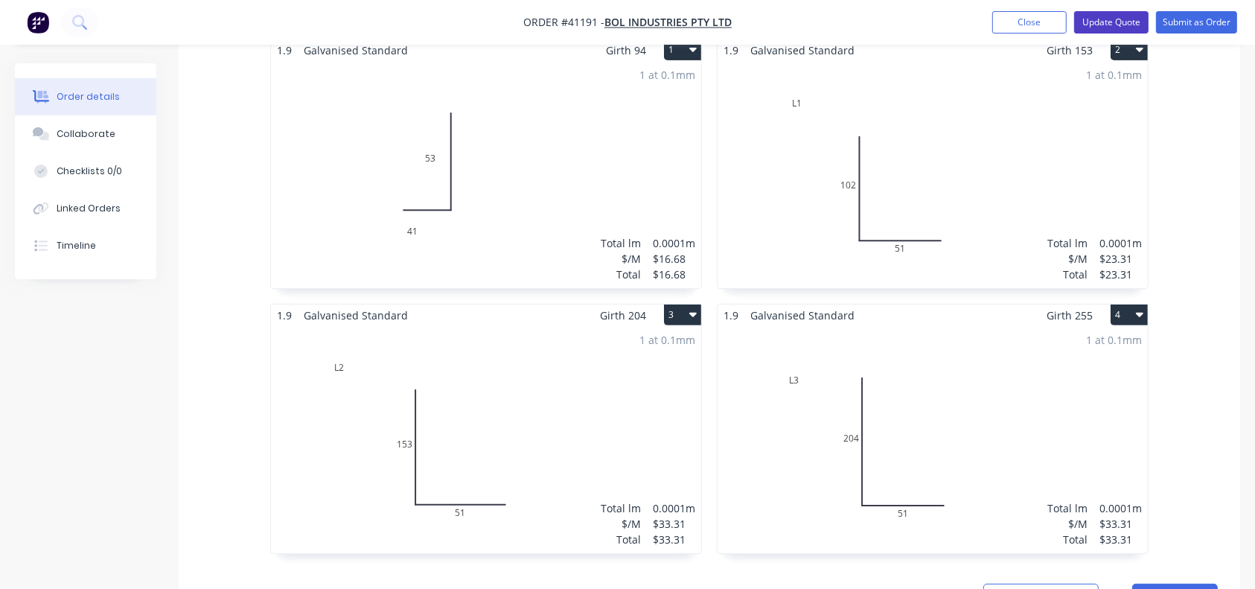
click at [1096, 18] on button "Update Quote" at bounding box center [1111, 22] width 74 height 22
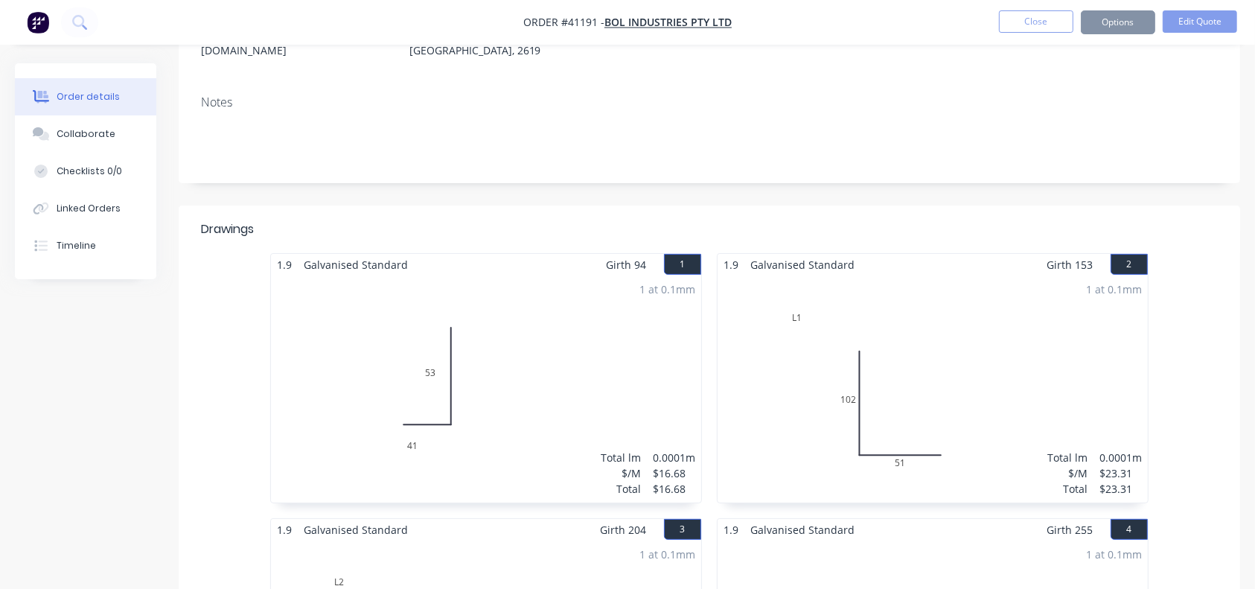
scroll to position [236, 0]
